Goal: Task Accomplishment & Management: Complete application form

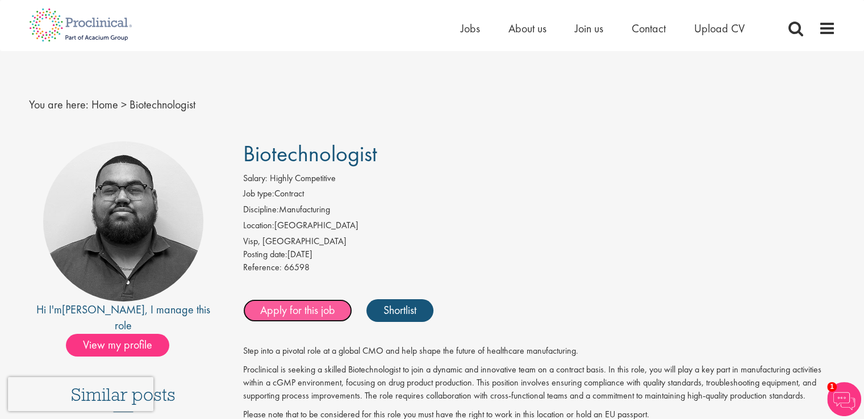
click at [329, 315] on link "Apply for this job" at bounding box center [297, 311] width 109 height 23
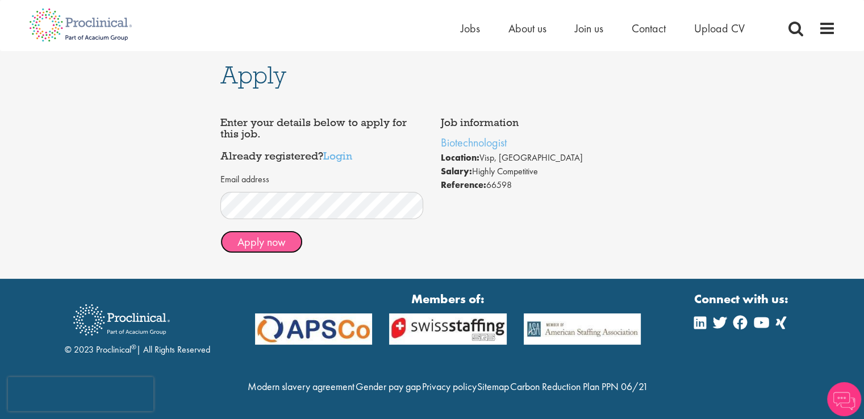
click at [293, 245] on button "Apply now" at bounding box center [262, 242] width 82 height 23
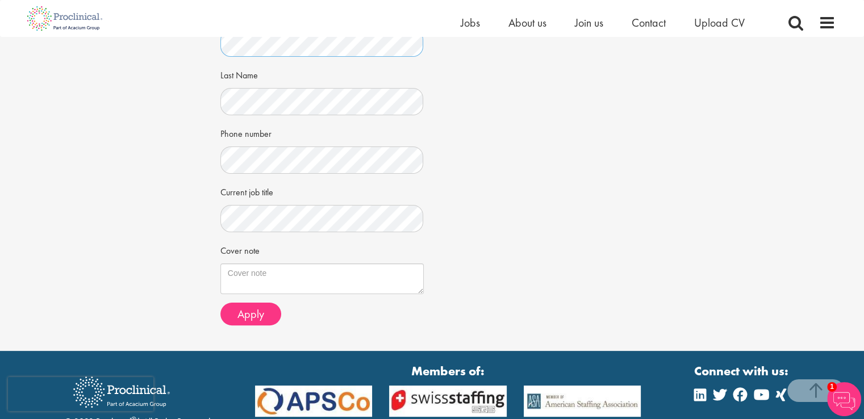
scroll to position [219, 0]
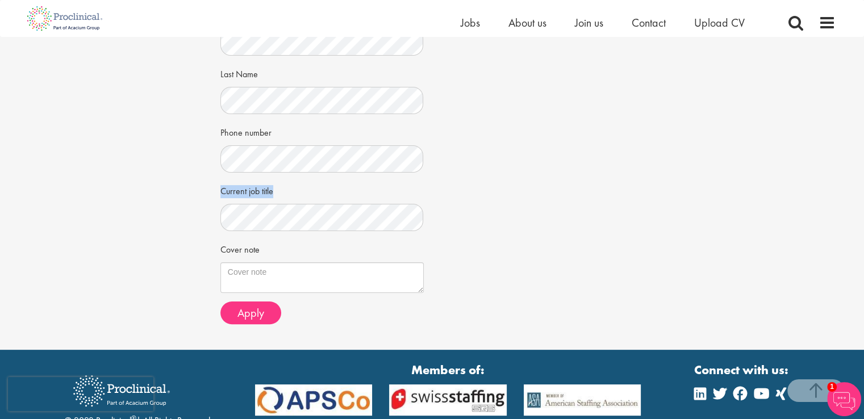
drag, startPoint x: 281, startPoint y: 193, endPoint x: 216, endPoint y: 191, distance: 64.8
click at [216, 191] on div "Apply Job information Biotechnologist Location: Visp, Switzerland Salary: Highl…" at bounding box center [432, 84] width 441 height 533
copy label "Current job title"
click at [255, 282] on textarea "Cover note" at bounding box center [322, 278] width 203 height 31
drag, startPoint x: 270, startPoint y: 250, endPoint x: 219, endPoint y: 250, distance: 51.2
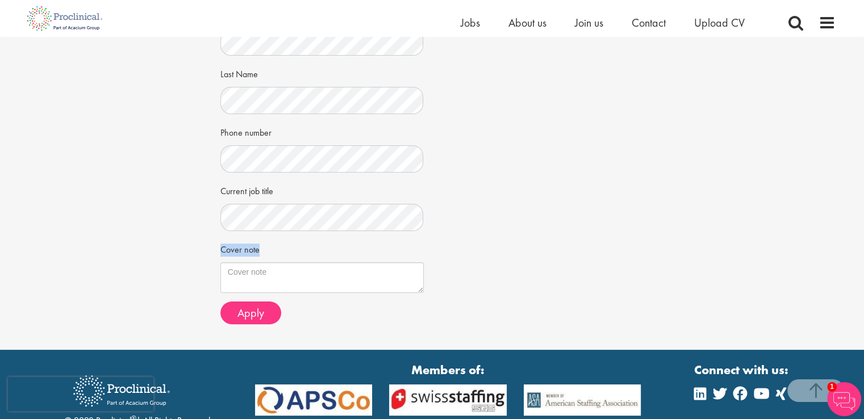
click at [219, 250] on div "Apply Job information Biotechnologist Location: Visp, Switzerland Salary: Highl…" at bounding box center [432, 84] width 441 height 533
copy label "Cover note"
click at [249, 281] on textarea "Cover note" at bounding box center [322, 278] width 203 height 31
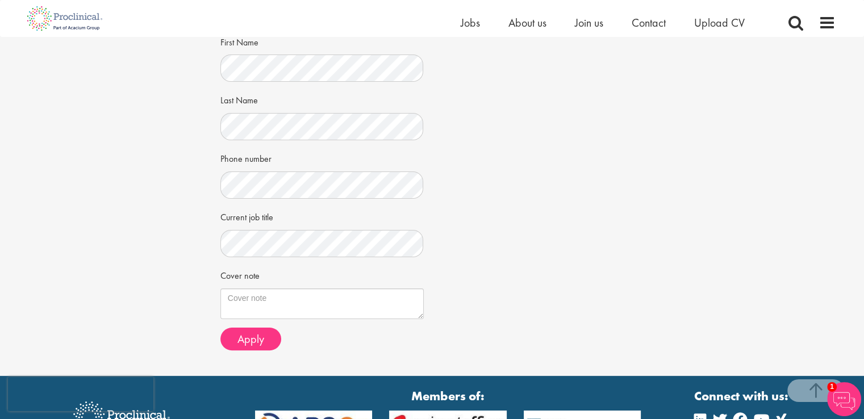
scroll to position [202, 0]
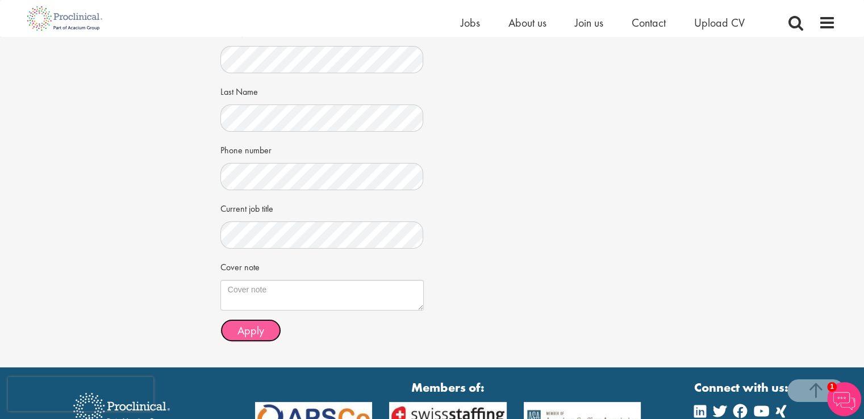
click at [238, 335] on span "Apply" at bounding box center [251, 330] width 27 height 15
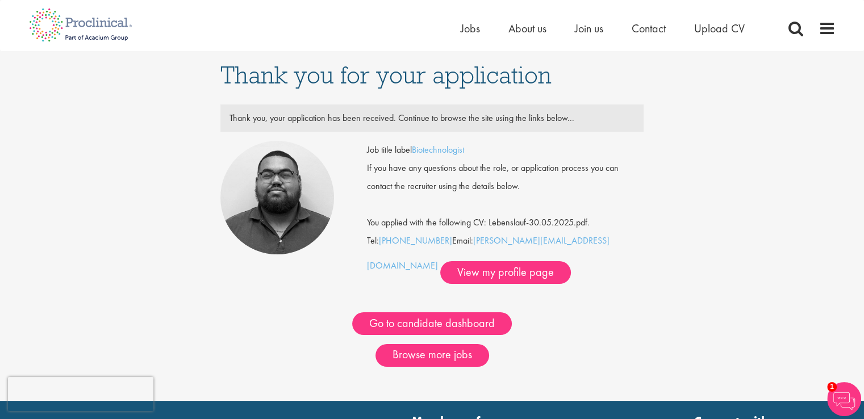
click at [484, 27] on ul "Home Jobs About us Join us Contact Upload CV" at bounding box center [617, 28] width 313 height 17
click at [477, 28] on span "Jobs" at bounding box center [470, 28] width 19 height 15
